Goal: Obtain resource: Obtain resource

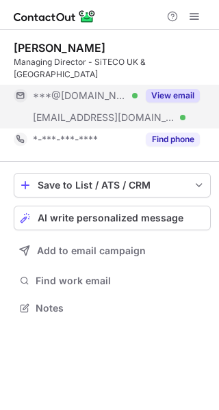
scroll to position [287, 219]
click at [160, 89] on button "View email" at bounding box center [173, 96] width 54 height 14
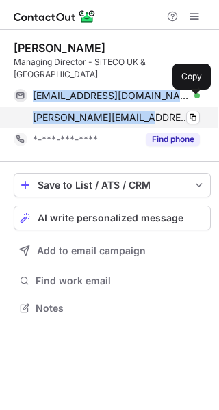
drag, startPoint x: 36, startPoint y: 84, endPoint x: 133, endPoint y: 104, distance: 99.8
click at [133, 104] on div "garethquartley@gmail.com Verified Copy g.quartley@siteco.com Verified Copy" at bounding box center [107, 107] width 186 height 44
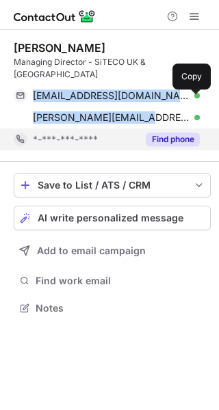
copy div "garethquartley@gmail.com Verified Copy g.quartley@siteco.com"
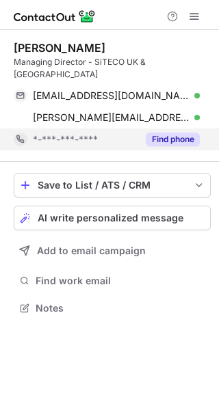
scroll to position [287, 219]
click at [184, 135] on div "Find phone" at bounding box center [169, 140] width 62 height 22
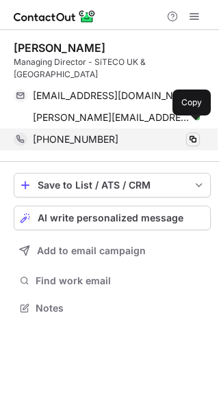
click at [196, 134] on span at bounding box center [192, 139] width 11 height 11
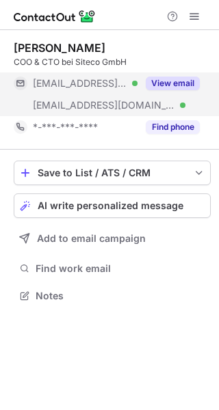
scroll to position [287, 219]
click at [171, 83] on button "View email" at bounding box center [173, 84] width 54 height 14
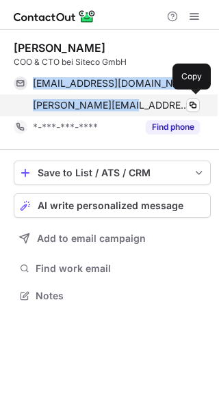
drag, startPoint x: 34, startPoint y: 81, endPoint x: 121, endPoint y: 112, distance: 92.0
click at [121, 112] on div "andreasfrank123@web.de Verified Copy a.frank@siteco.com Verified Copy" at bounding box center [107, 95] width 186 height 44
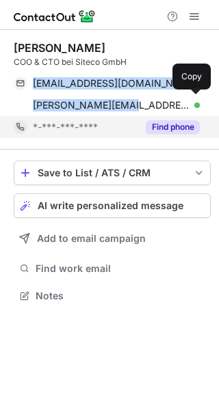
copy div "andreasfrank123@web.de Verified Copy a.frank@siteco.com"
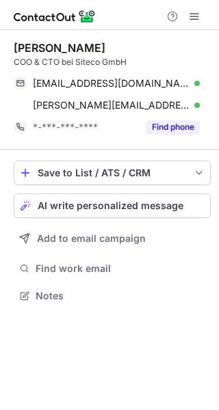
scroll to position [287, 219]
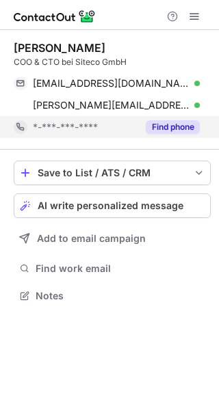
click at [155, 123] on button "Find phone" at bounding box center [173, 127] width 54 height 14
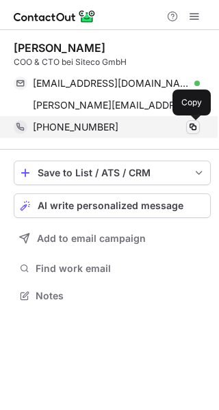
click at [194, 129] on span at bounding box center [192, 127] width 11 height 11
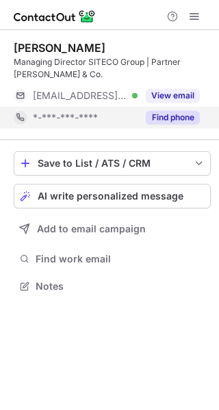
scroll to position [277, 219]
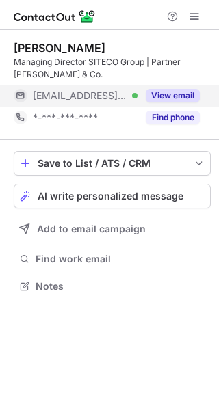
click at [173, 96] on button "View email" at bounding box center [173, 96] width 54 height 14
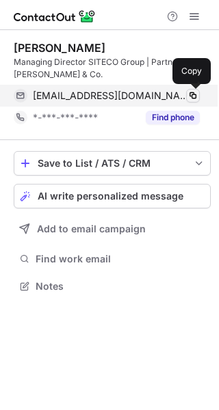
click at [195, 96] on span at bounding box center [192, 95] width 11 height 11
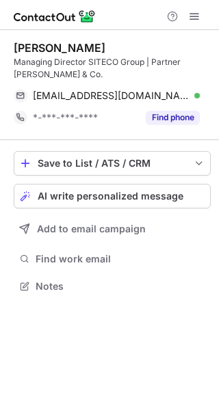
scroll to position [277, 219]
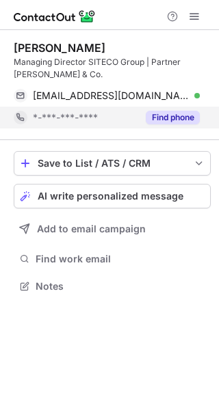
click at [174, 120] on button "Find phone" at bounding box center [173, 118] width 54 height 14
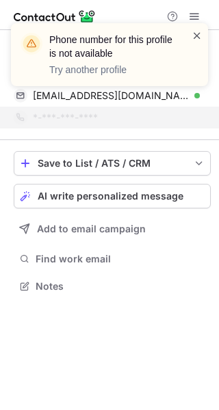
click at [199, 35] on span at bounding box center [197, 36] width 11 height 14
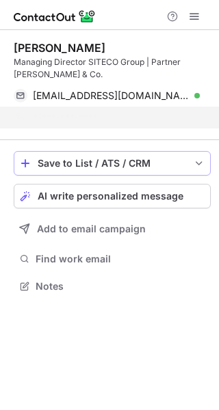
scroll to position [255, 219]
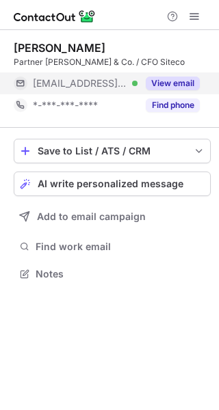
scroll to position [265, 219]
click at [183, 75] on div "View email" at bounding box center [169, 84] width 62 height 22
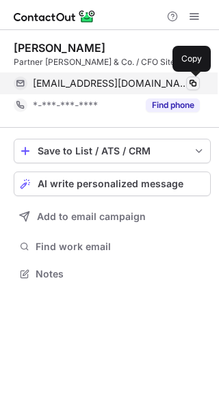
click at [194, 83] on span at bounding box center [192, 83] width 11 height 11
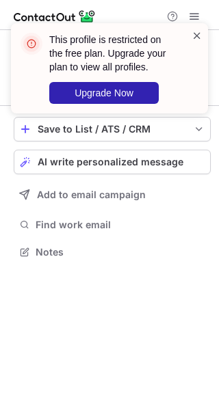
scroll to position [243, 219]
click at [196, 36] on span at bounding box center [197, 36] width 11 height 14
